Goal: Task Accomplishment & Management: Complete application form

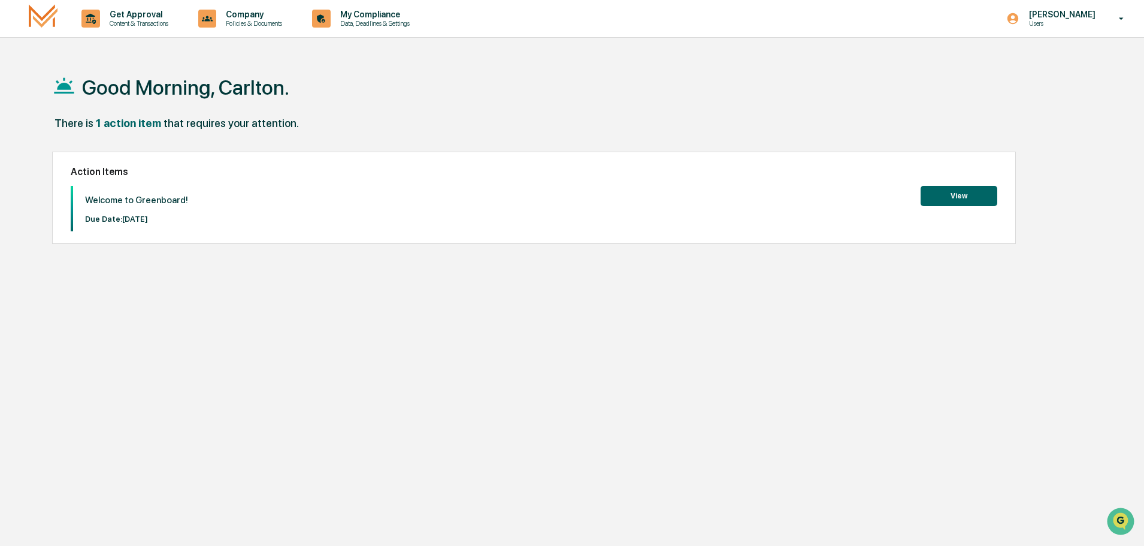
click at [952, 199] on button "View" at bounding box center [959, 196] width 77 height 20
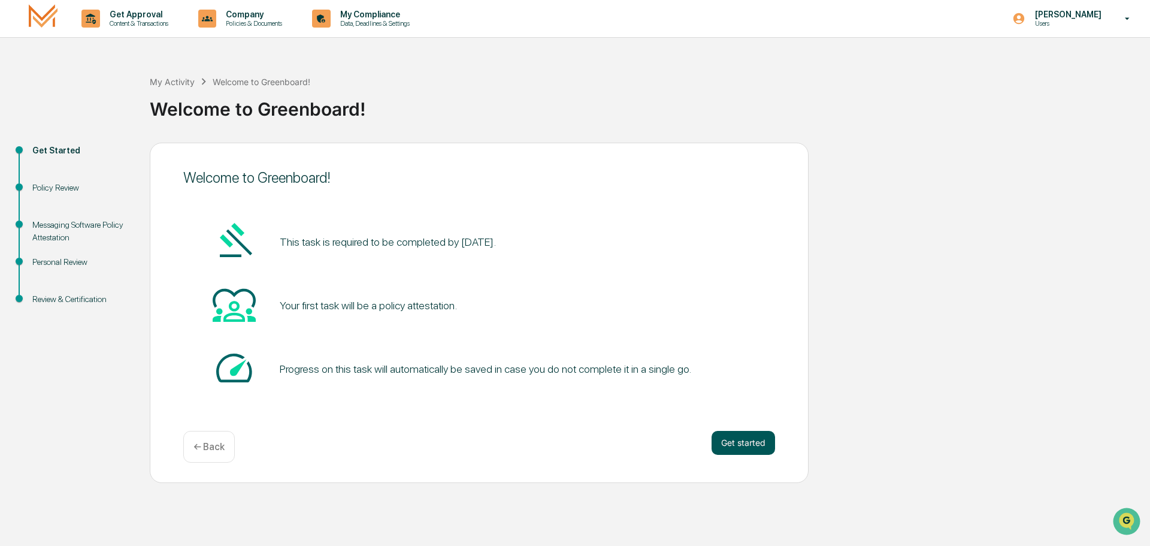
click at [747, 440] on button "Get started" at bounding box center [744, 443] width 64 height 24
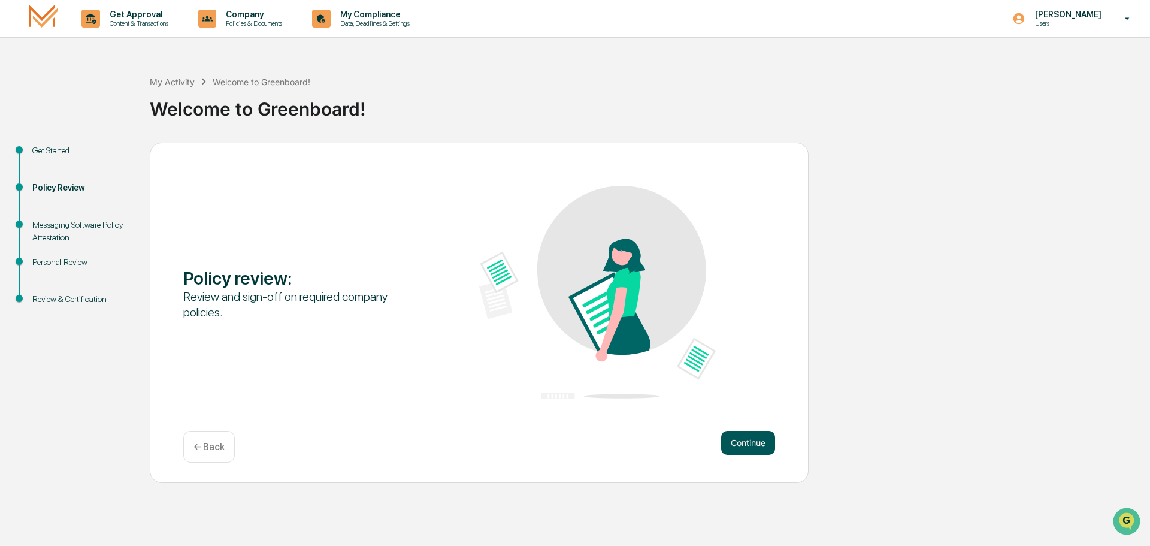
click at [747, 443] on button "Continue" at bounding box center [748, 443] width 54 height 24
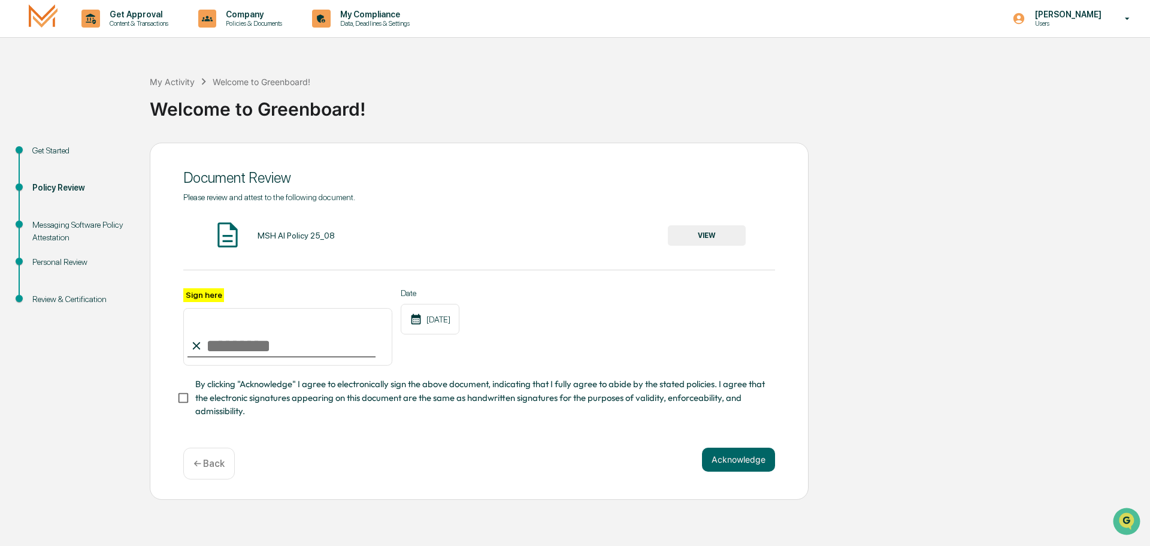
click at [705, 235] on button "VIEW" at bounding box center [707, 235] width 78 height 20
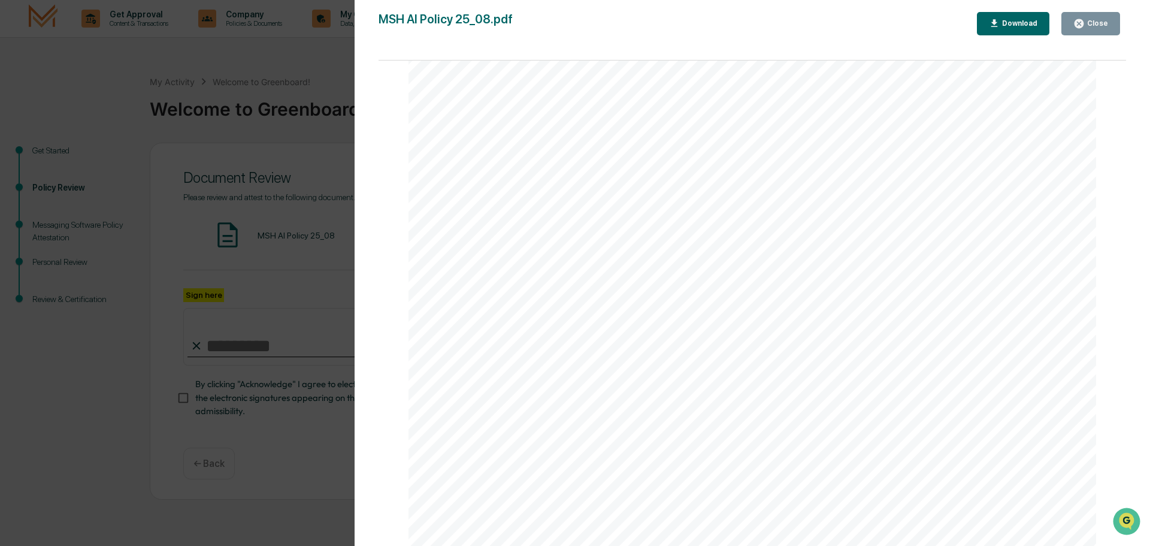
scroll to position [180, 0]
click at [1008, 20] on div "Download" at bounding box center [1019, 23] width 38 height 8
click at [910, 182] on span "Generative Artificial Intelligence" at bounding box center [865, 175] width 285 height 18
click at [1085, 28] on icon "button" at bounding box center [1079, 23] width 11 height 11
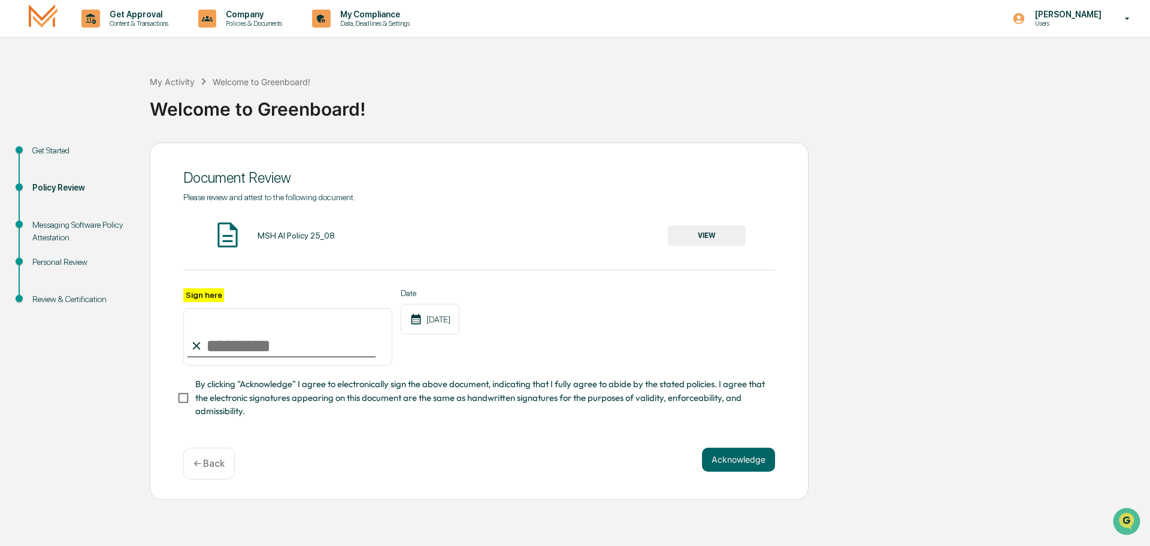
click at [244, 350] on input "Sign here" at bounding box center [287, 337] width 209 height 58
type input "**********"
click at [733, 461] on button "Acknowledge" at bounding box center [738, 460] width 73 height 24
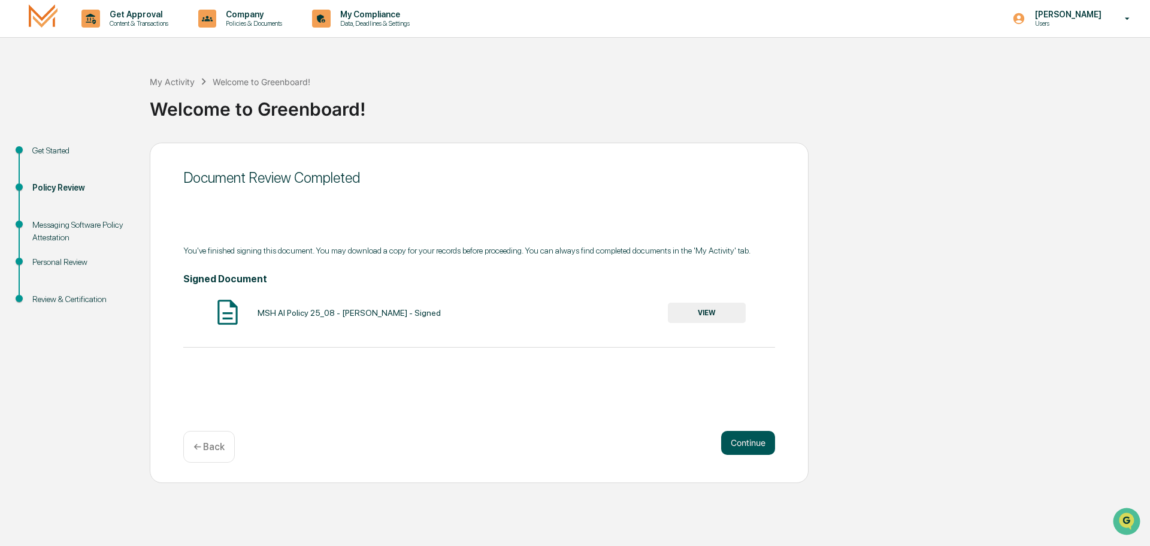
click at [735, 440] on button "Continue" at bounding box center [748, 443] width 54 height 24
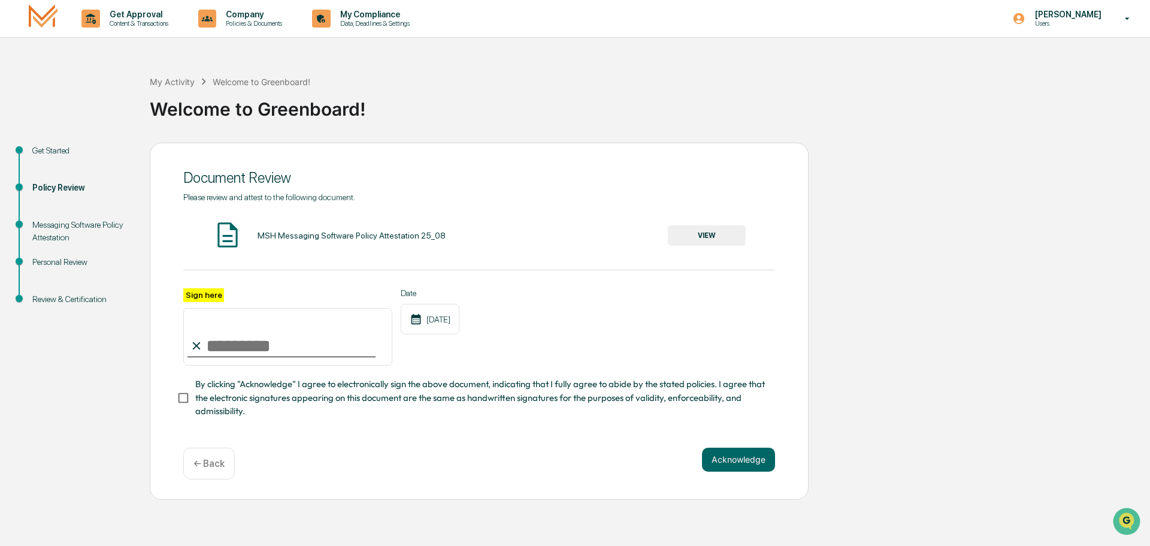
click at [699, 237] on button "VIEW" at bounding box center [707, 235] width 78 height 20
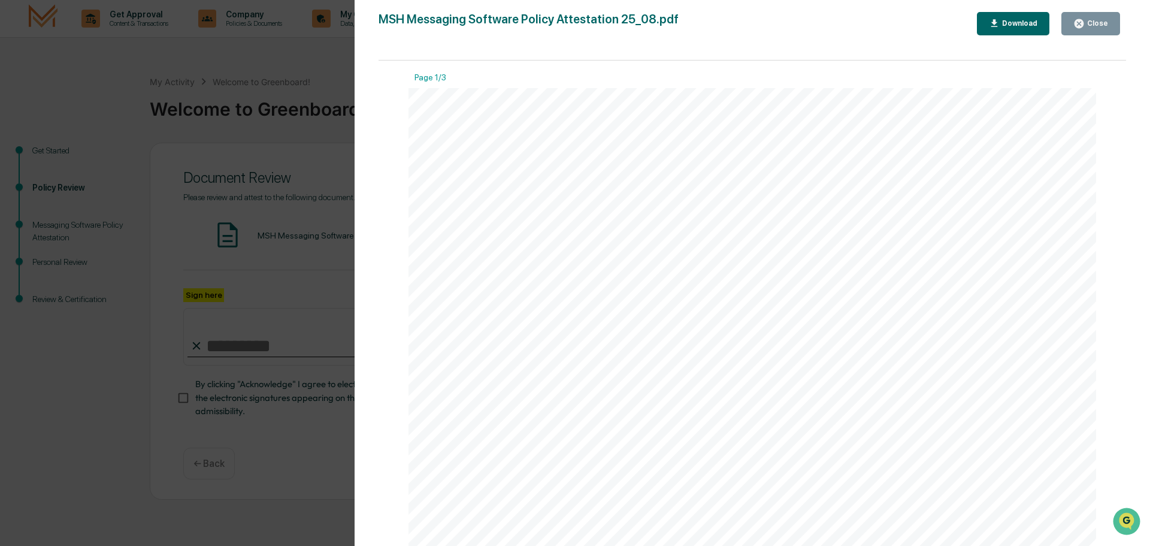
scroll to position [60, 0]
click at [1011, 24] on div "Download" at bounding box center [1019, 23] width 38 height 8
click at [908, 222] on div "Messaging Software Policy Attestation [PERSON_NAME] & Co., Member FINRA/SIPC Pa…" at bounding box center [753, 234] width 688 height 890
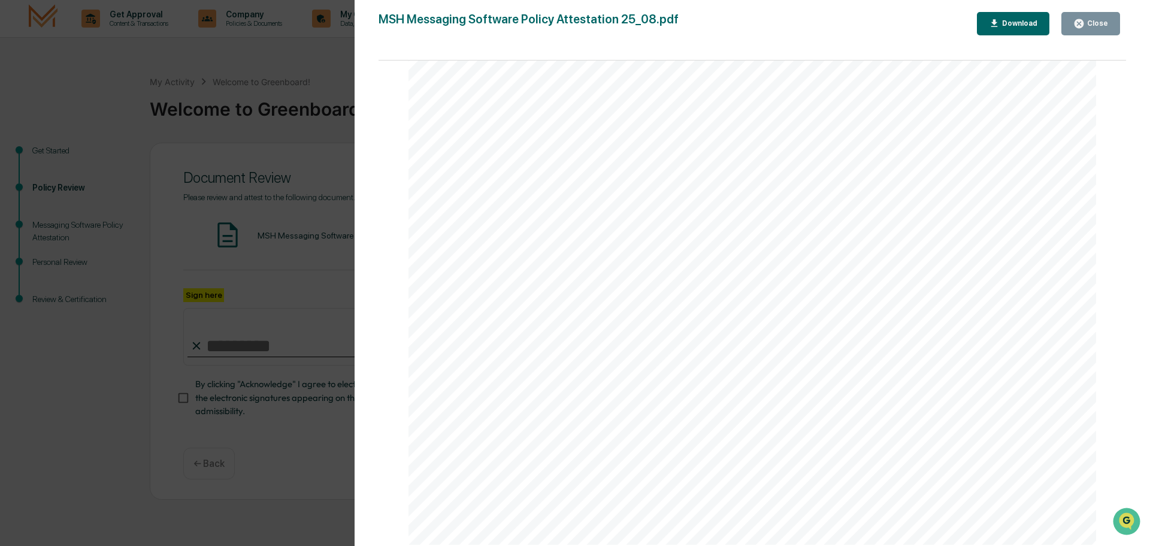
click at [1096, 25] on div "Close" at bounding box center [1096, 23] width 23 height 8
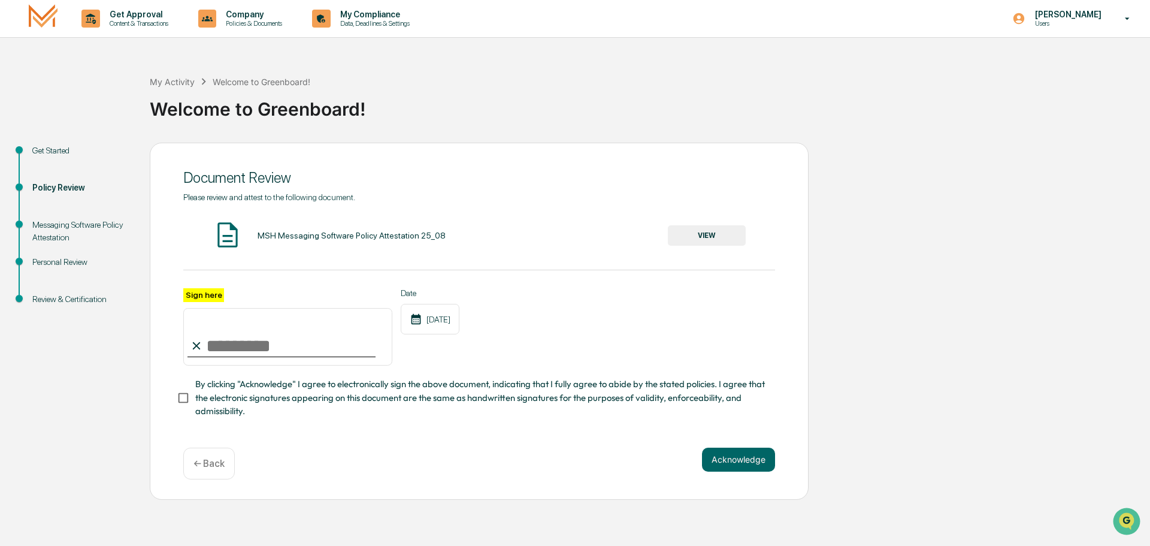
click at [246, 347] on input "Sign here" at bounding box center [287, 337] width 209 height 58
type input "**********"
click at [727, 465] on button "Acknowledge" at bounding box center [738, 460] width 73 height 24
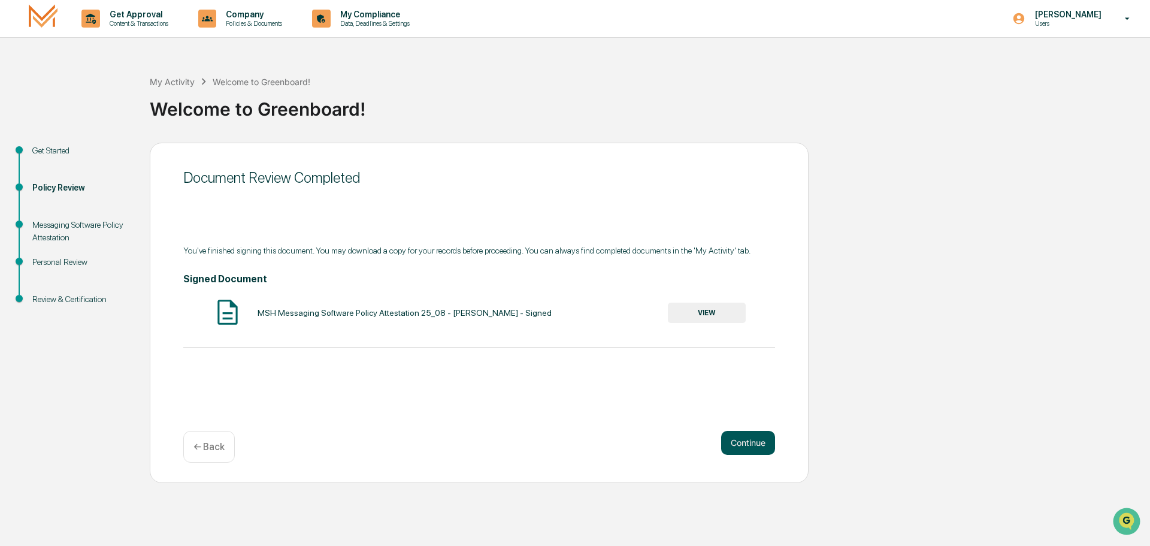
click at [759, 442] on button "Continue" at bounding box center [748, 443] width 54 height 24
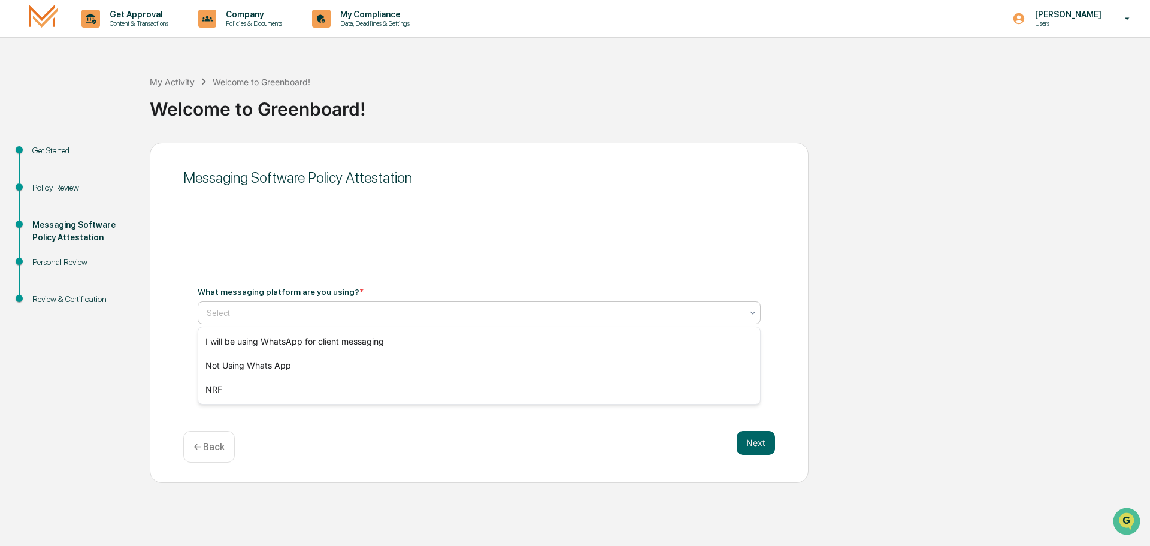
click at [360, 312] on div at bounding box center [475, 313] width 536 height 12
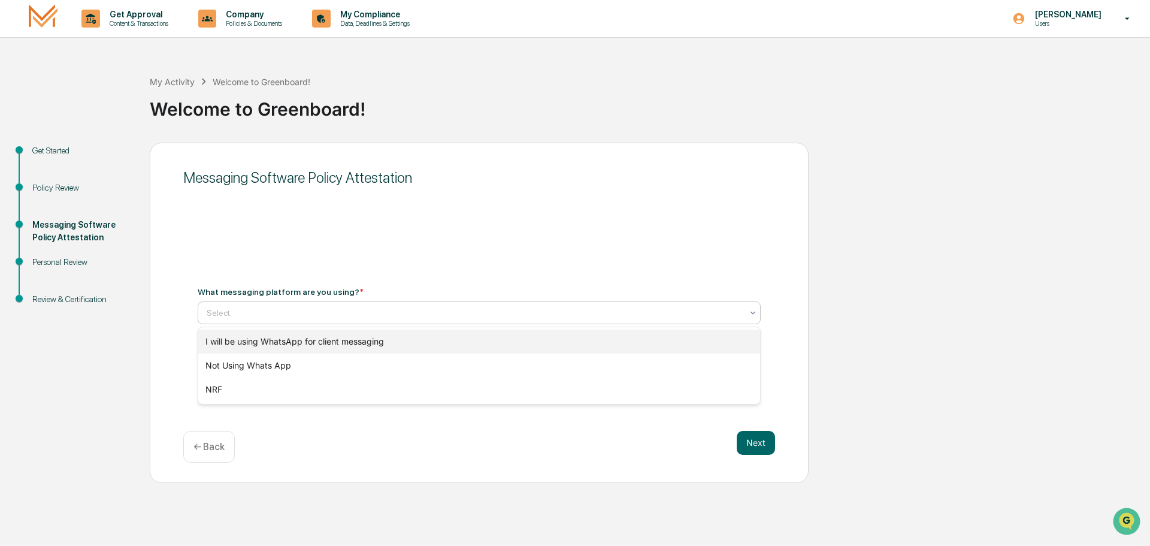
click at [344, 343] on div "I will be using WhatsApp for client messaging" at bounding box center [479, 341] width 562 height 24
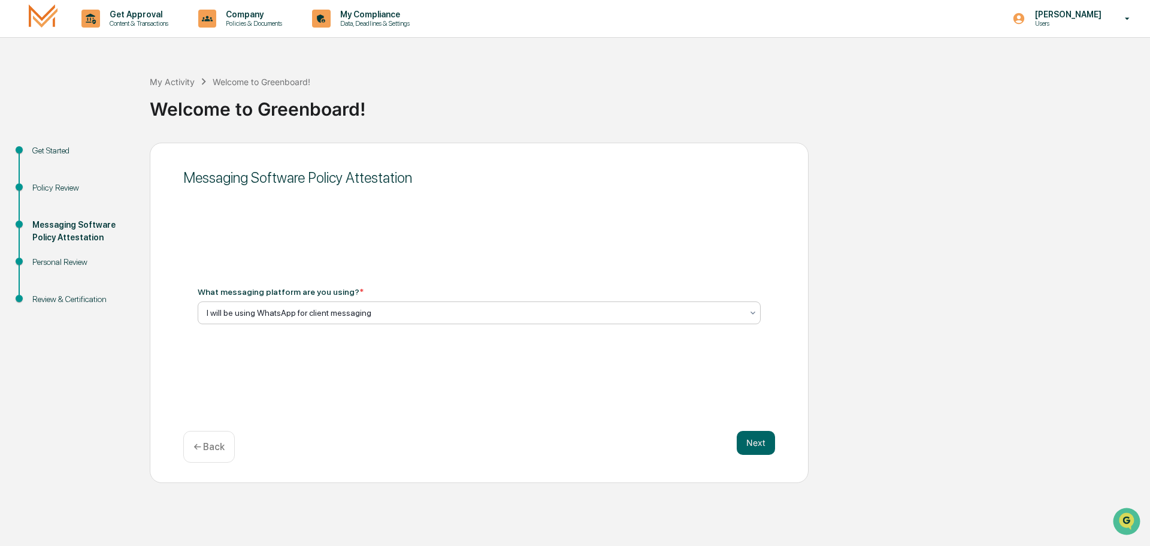
click at [734, 441] on div "Next ← Back" at bounding box center [479, 447] width 592 height 32
click at [748, 442] on button "Next" at bounding box center [756, 443] width 38 height 24
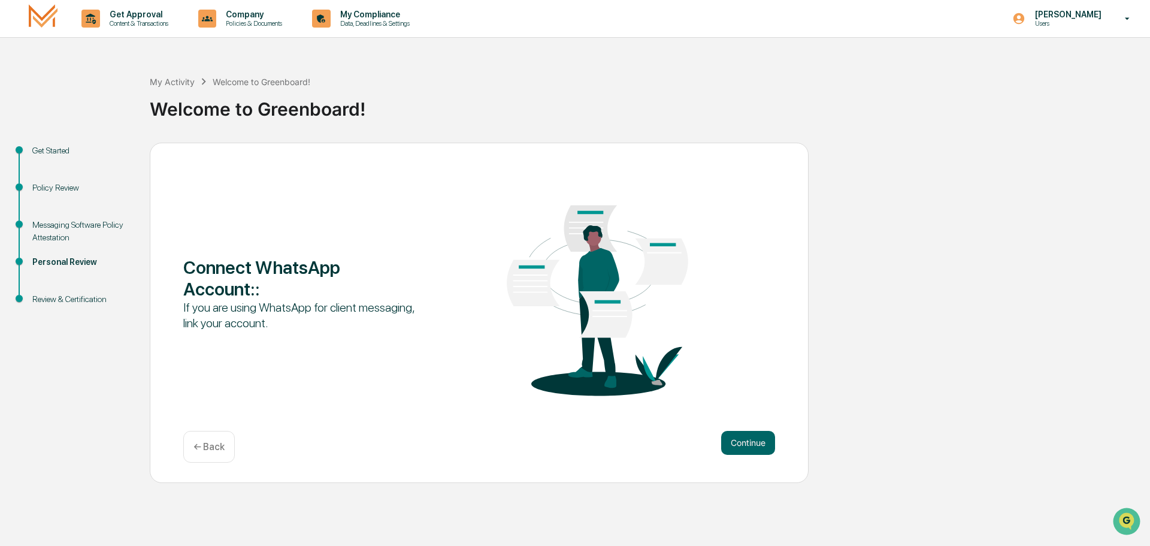
click at [200, 444] on p "← Back" at bounding box center [209, 446] width 31 height 11
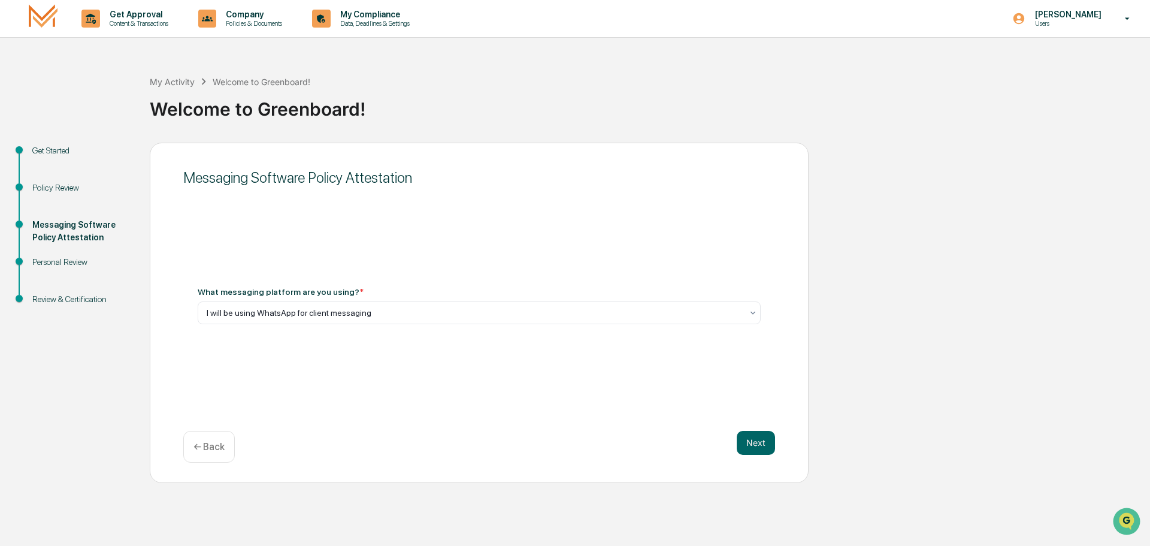
click at [200, 442] on p "← Back" at bounding box center [209, 446] width 31 height 11
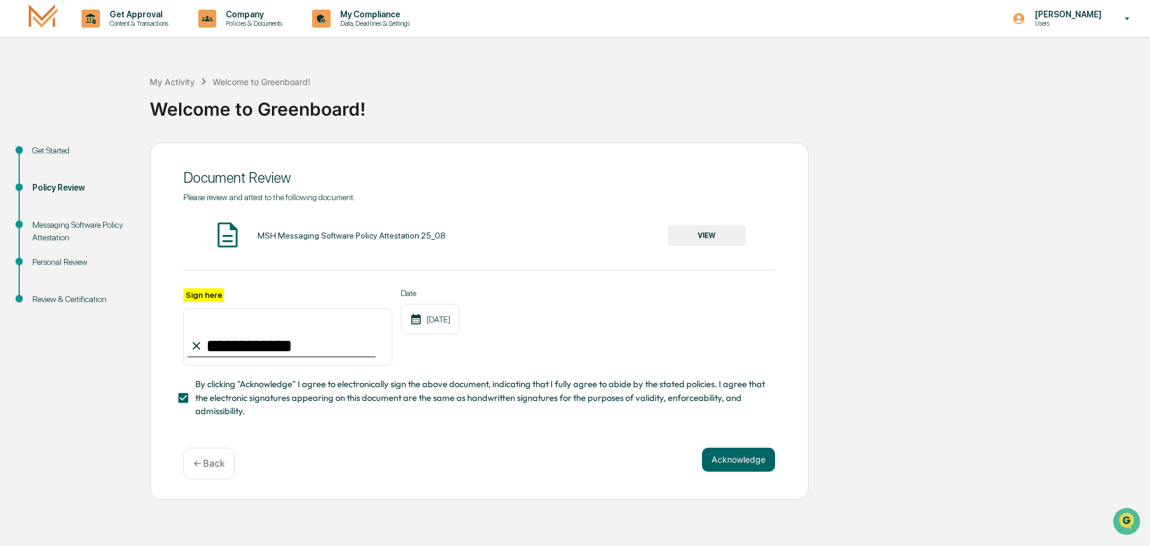
click at [201, 455] on div "← Back" at bounding box center [209, 464] width 52 height 32
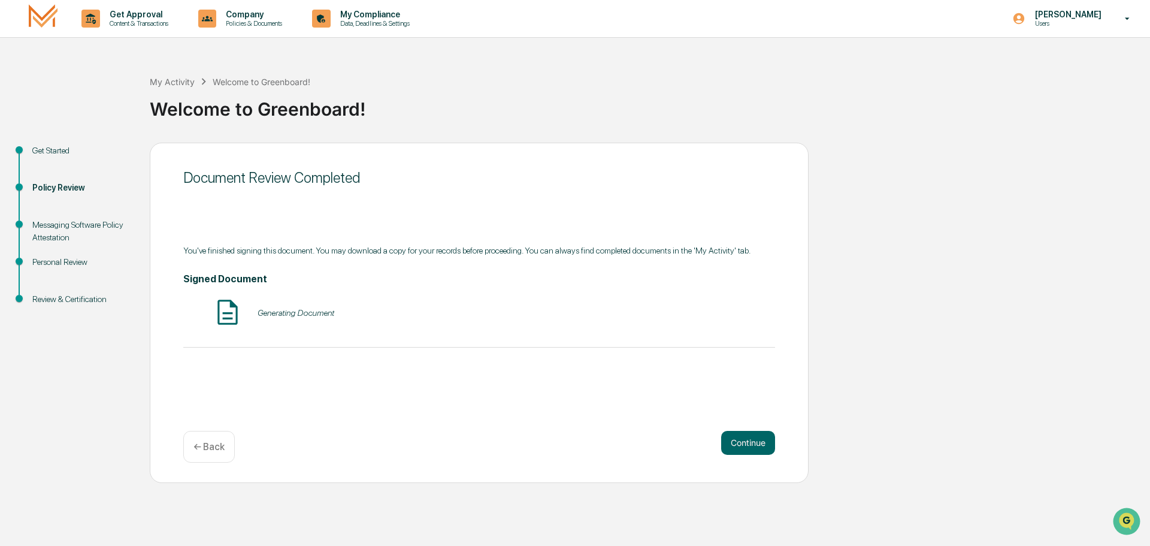
click at [199, 467] on div "Document Review Completed You've finished signing this document. You may downlo…" at bounding box center [479, 313] width 659 height 340
